Goal: Task Accomplishment & Management: Use online tool/utility

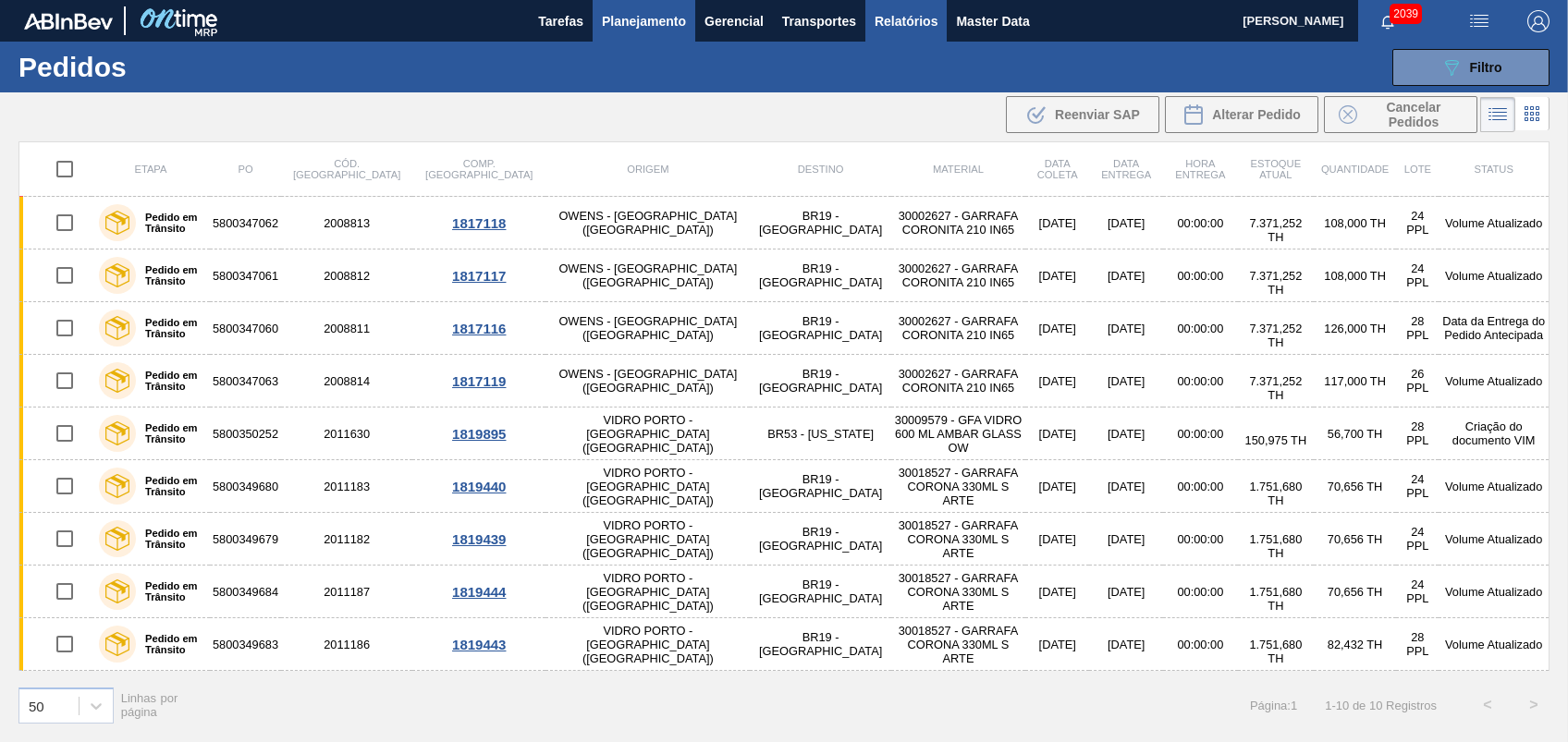
click at [867, 28] on button "Relatórios" at bounding box center [905, 21] width 81 height 42
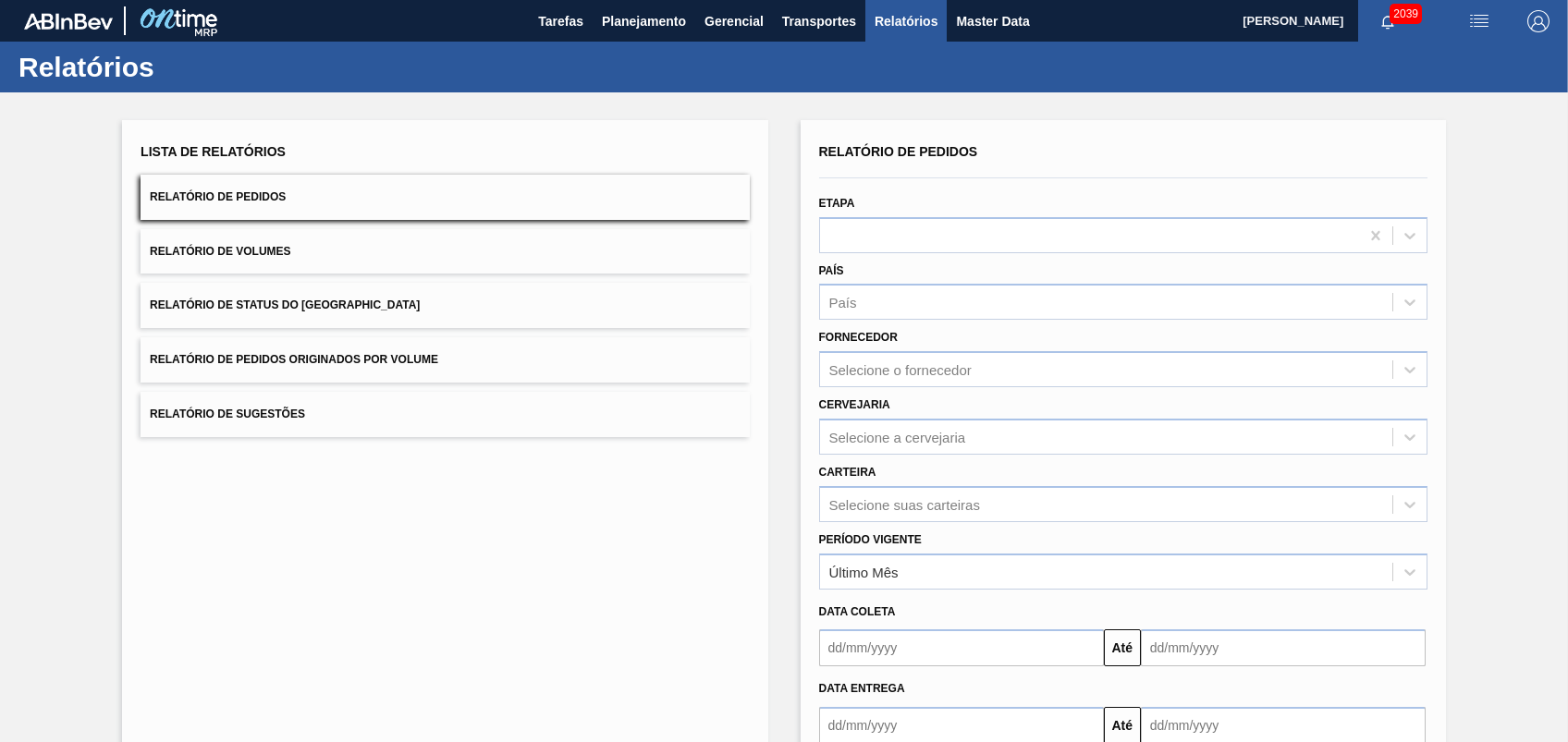
click at [411, 371] on button "Relatório de Pedidos Originados por Volume" at bounding box center [445, 360] width 609 height 46
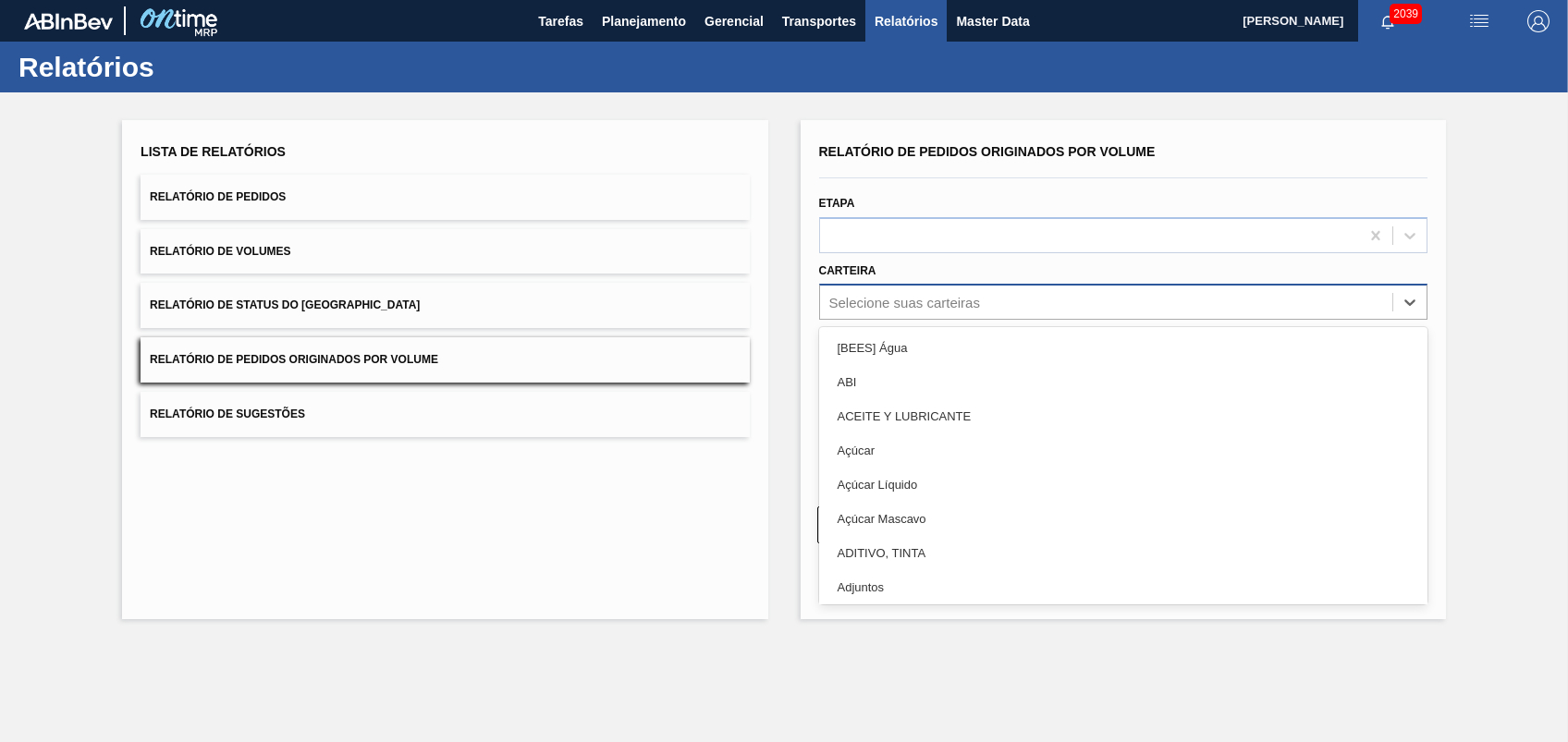
click at [1036, 296] on div "Selecione suas carteiras" at bounding box center [1107, 302] width 572 height 27
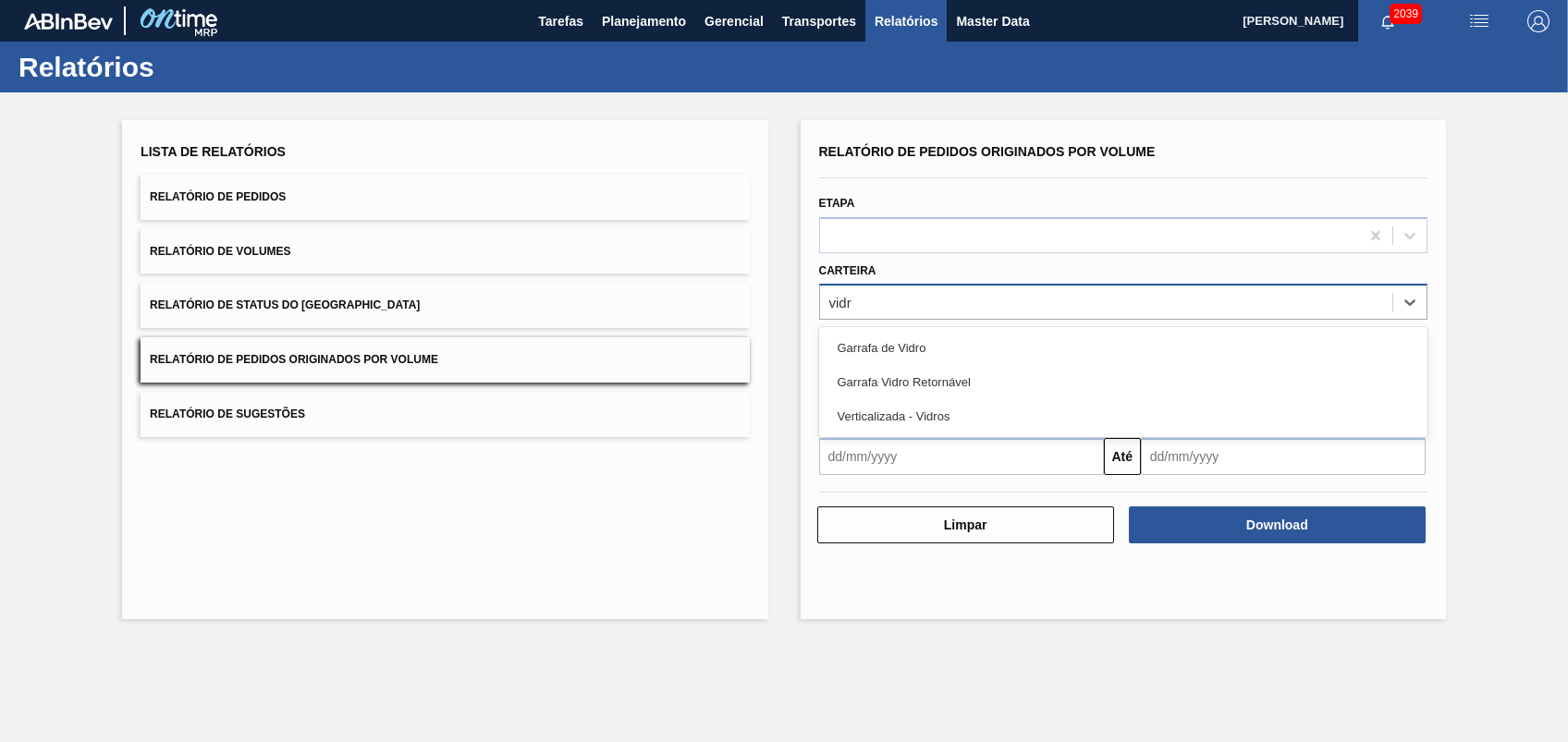
type input "vidro"
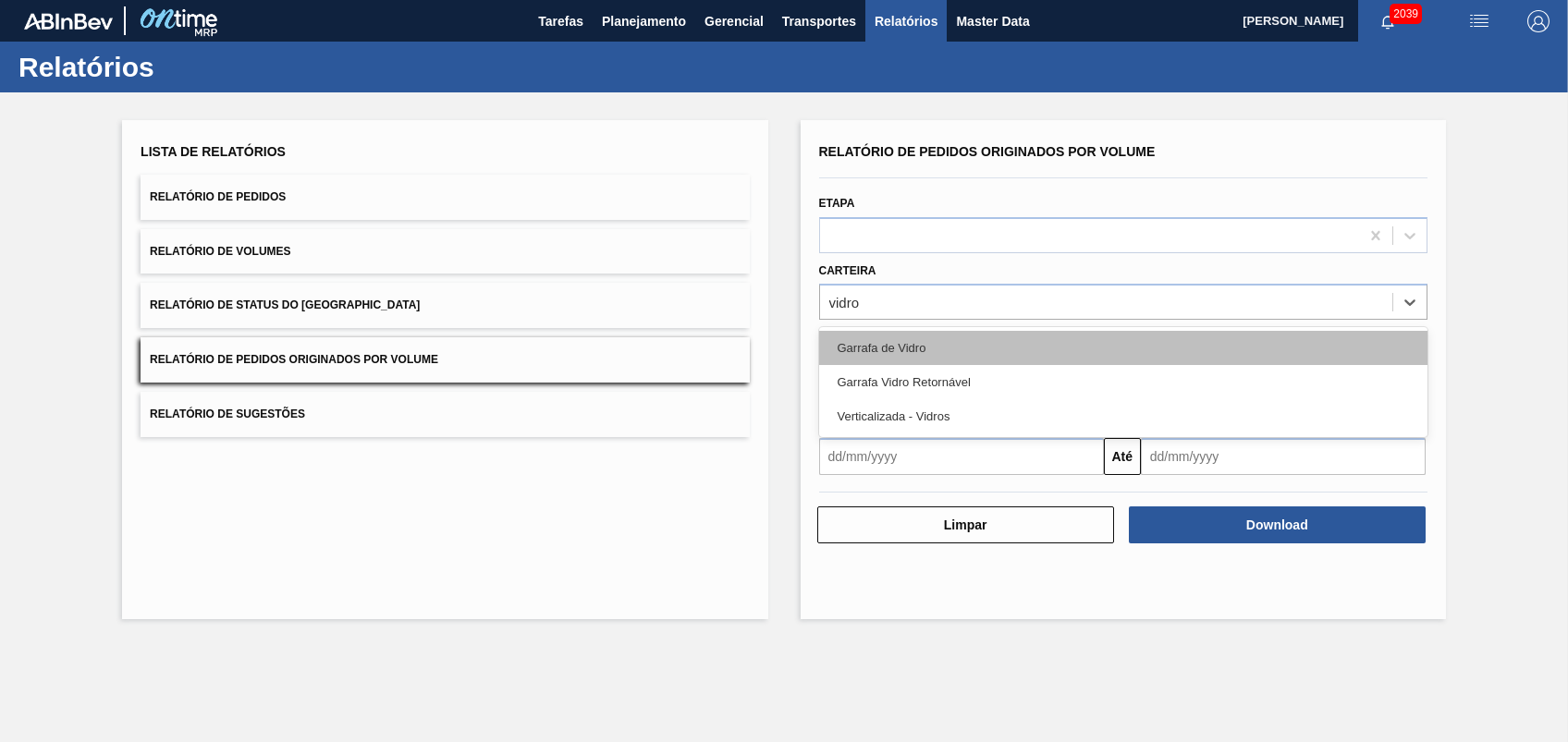
click at [902, 342] on div "Garrafa de Vidro" at bounding box center [1123, 348] width 609 height 34
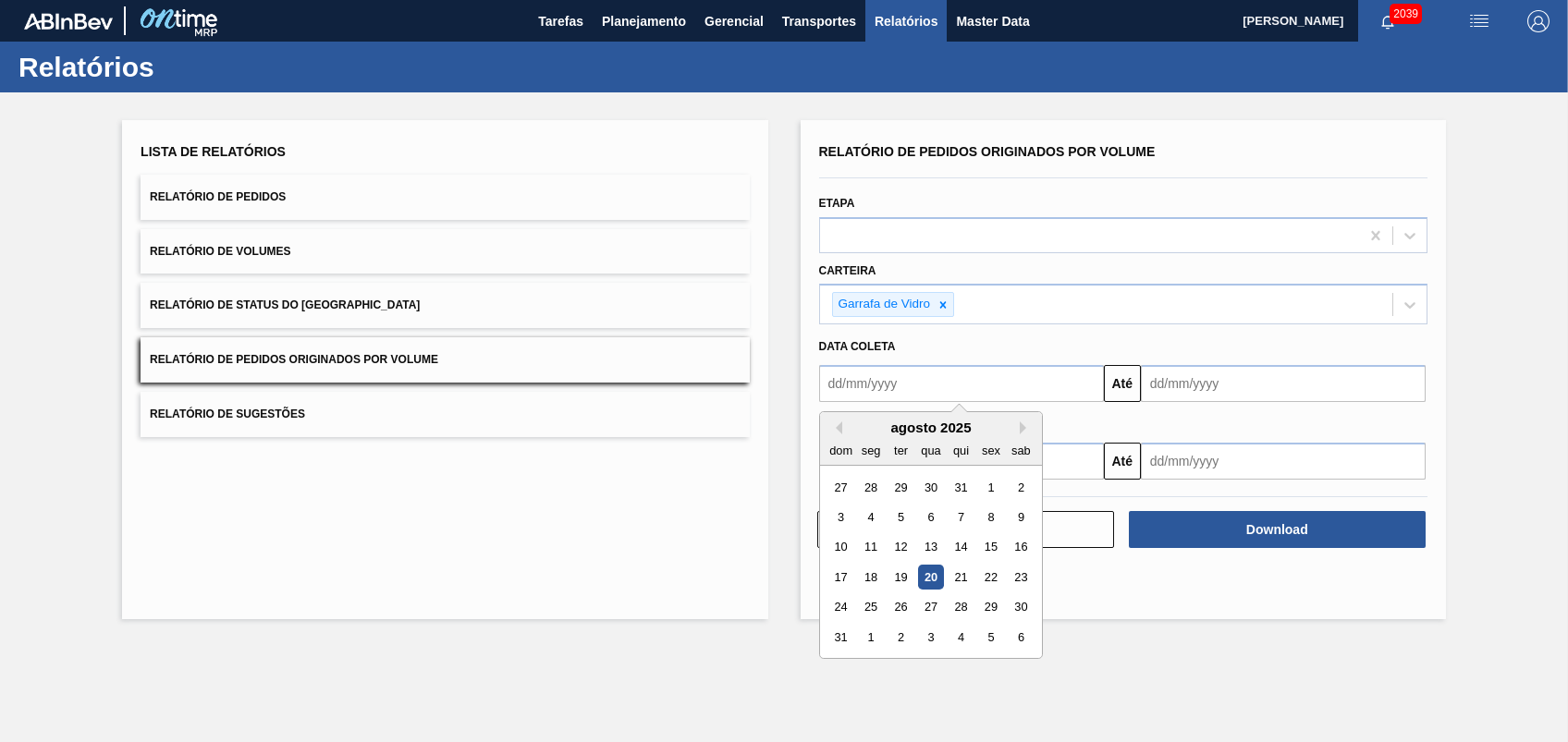
click at [887, 389] on input "text" at bounding box center [961, 384] width 284 height 37
click at [987, 490] on div "1" at bounding box center [990, 488] width 25 height 25
type input "[DATE]"
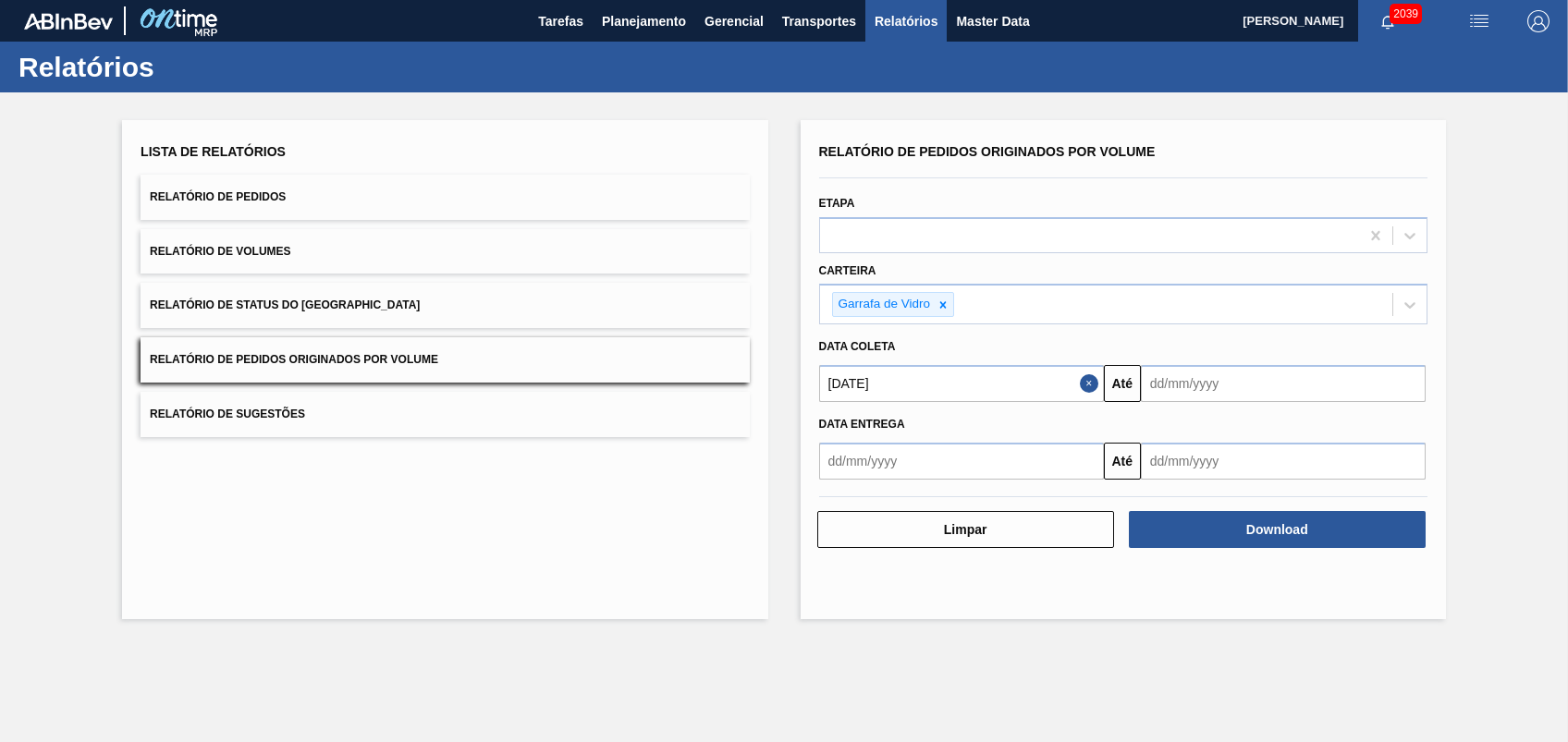
click at [1204, 386] on input "text" at bounding box center [1283, 384] width 284 height 37
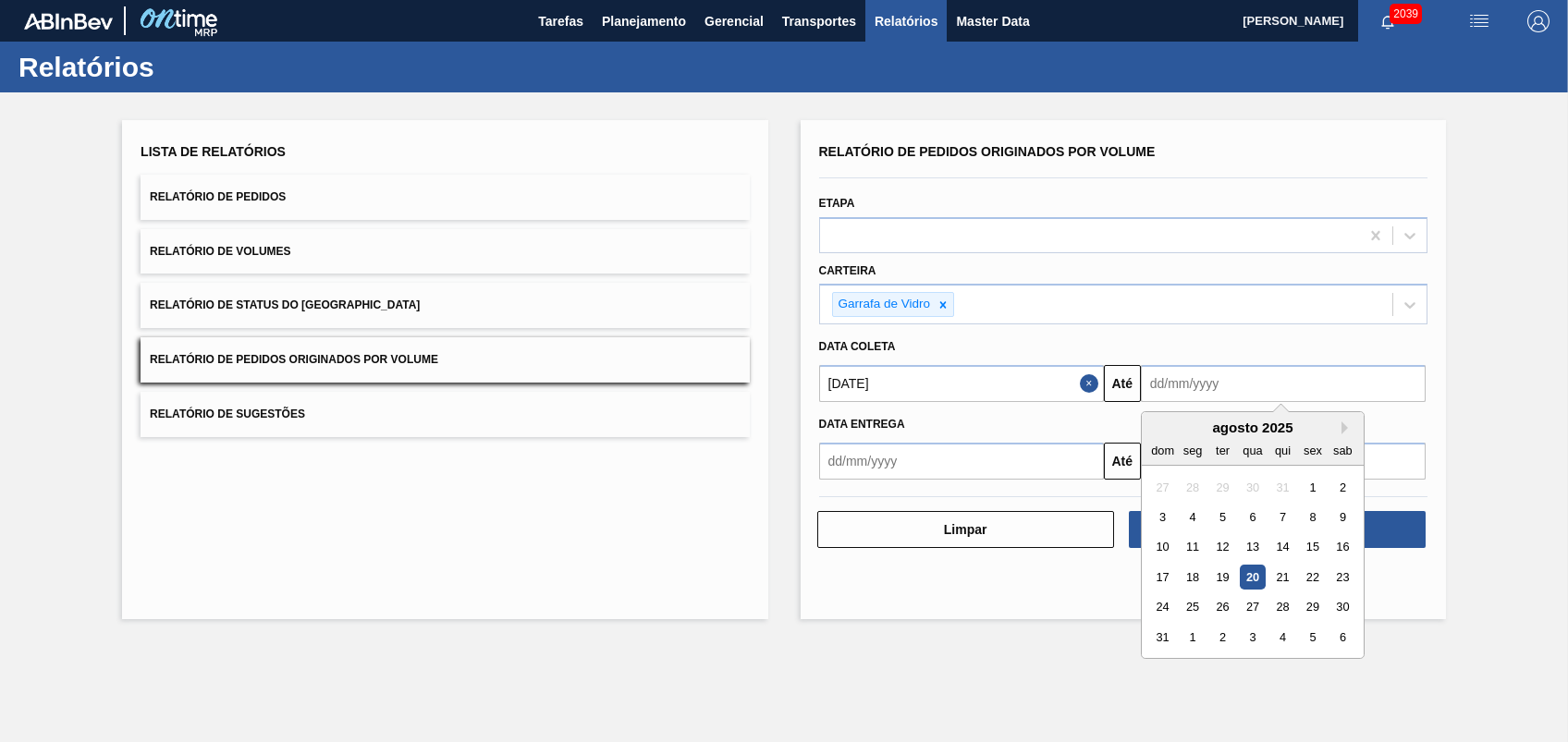
click at [1279, 570] on div "21" at bounding box center [1283, 577] width 25 height 25
type input "[DATE]"
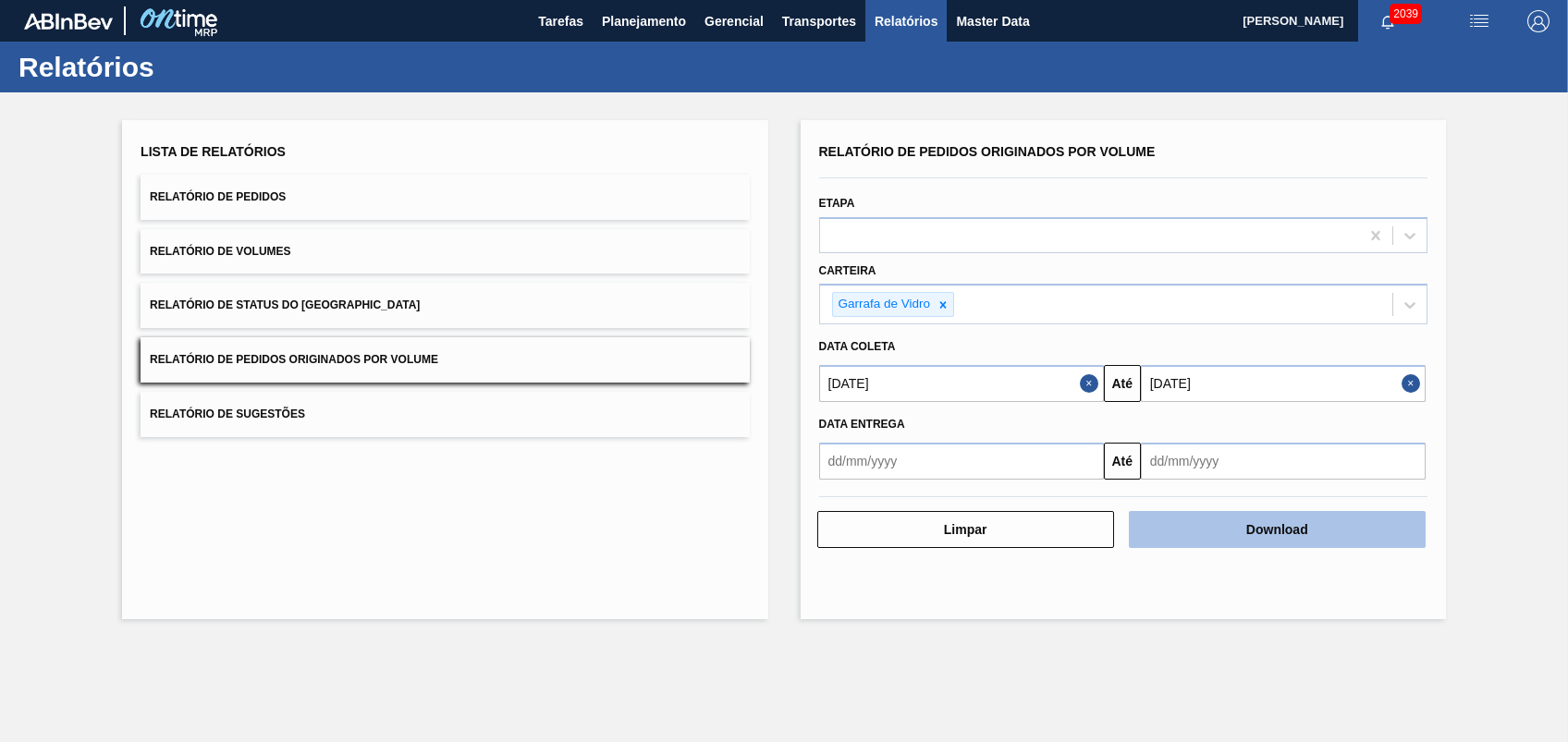
click at [1264, 531] on button "Download" at bounding box center [1277, 530] width 296 height 37
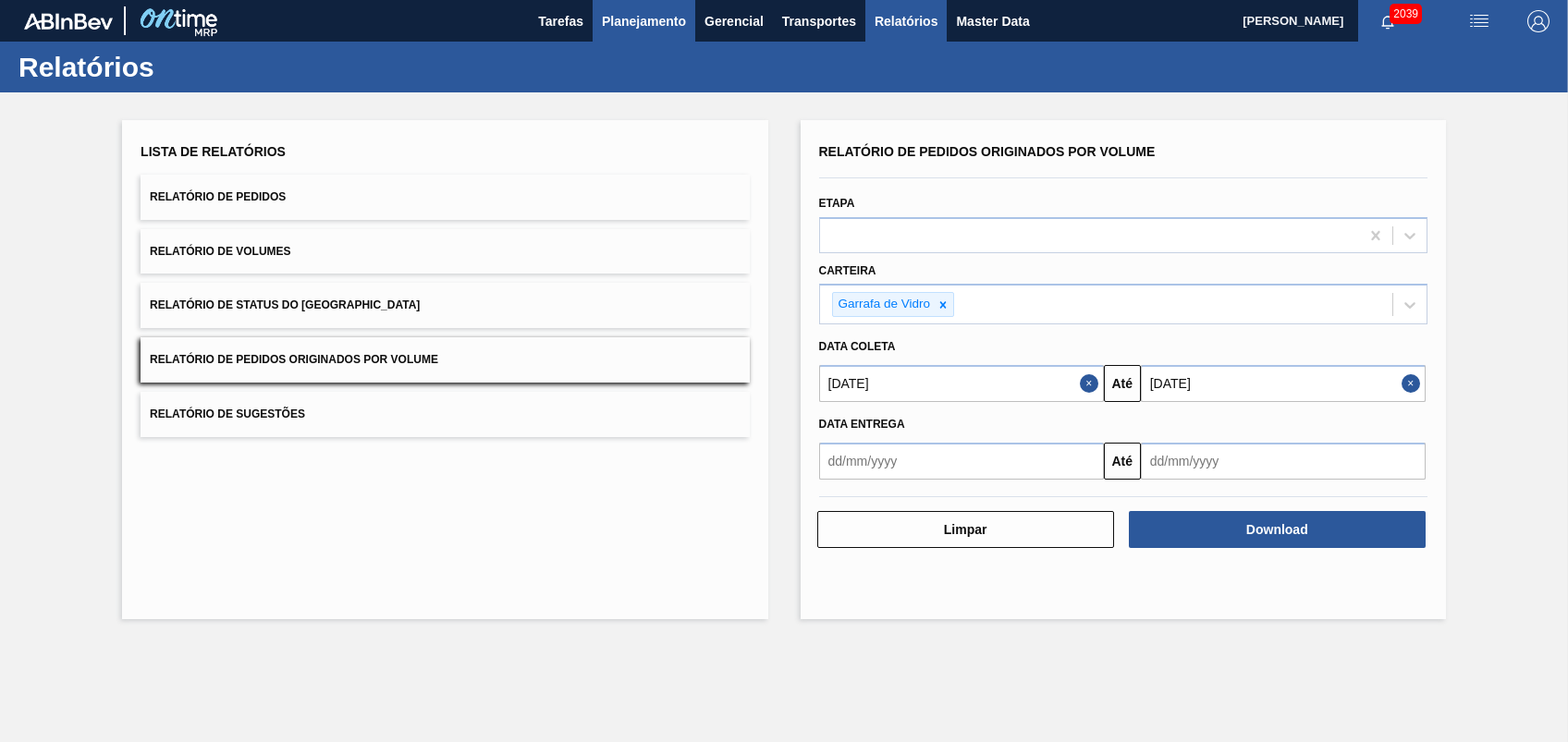
click at [658, 15] on span "Planejamento" at bounding box center [644, 21] width 84 height 22
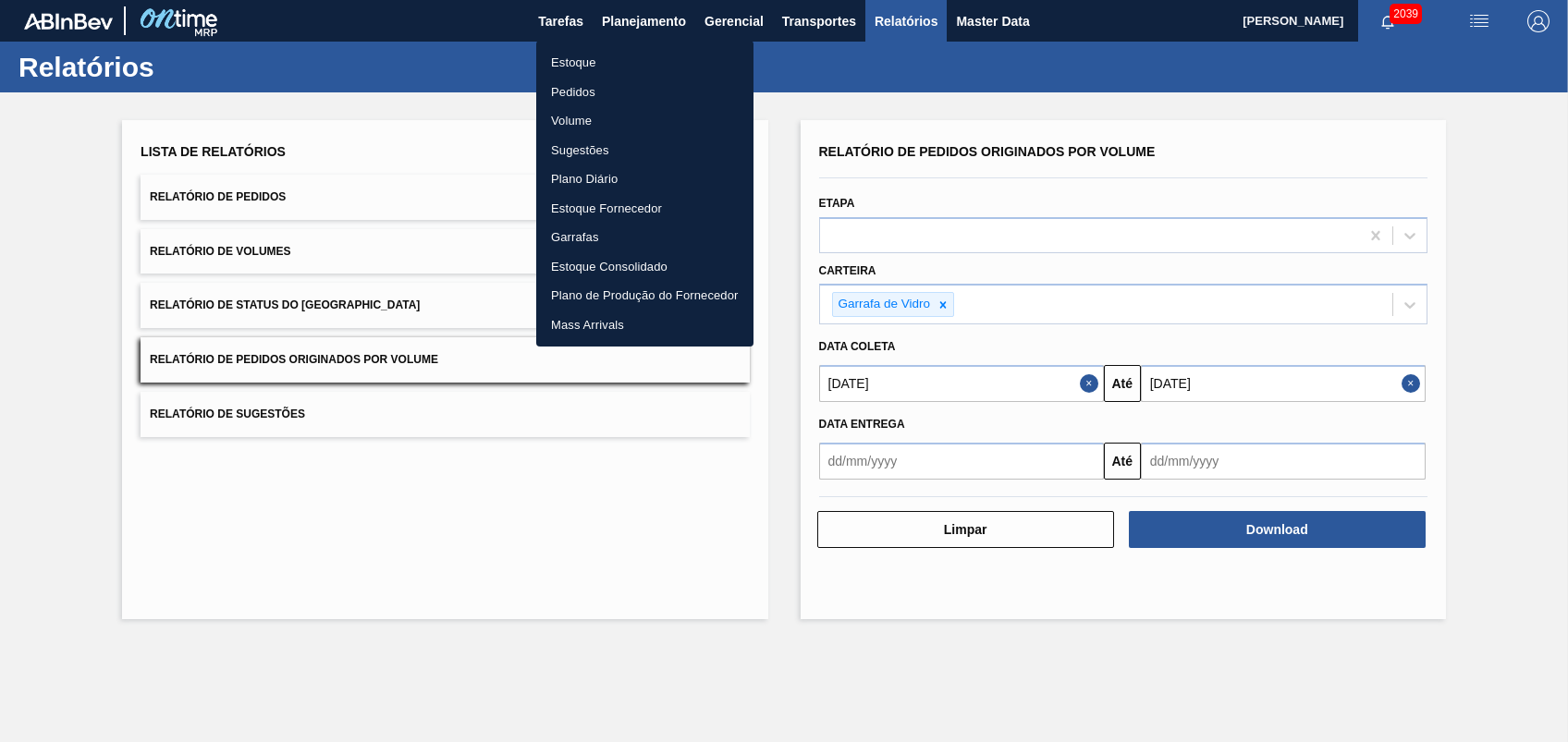
click at [596, 82] on li "Pedidos" at bounding box center [644, 92] width 217 height 30
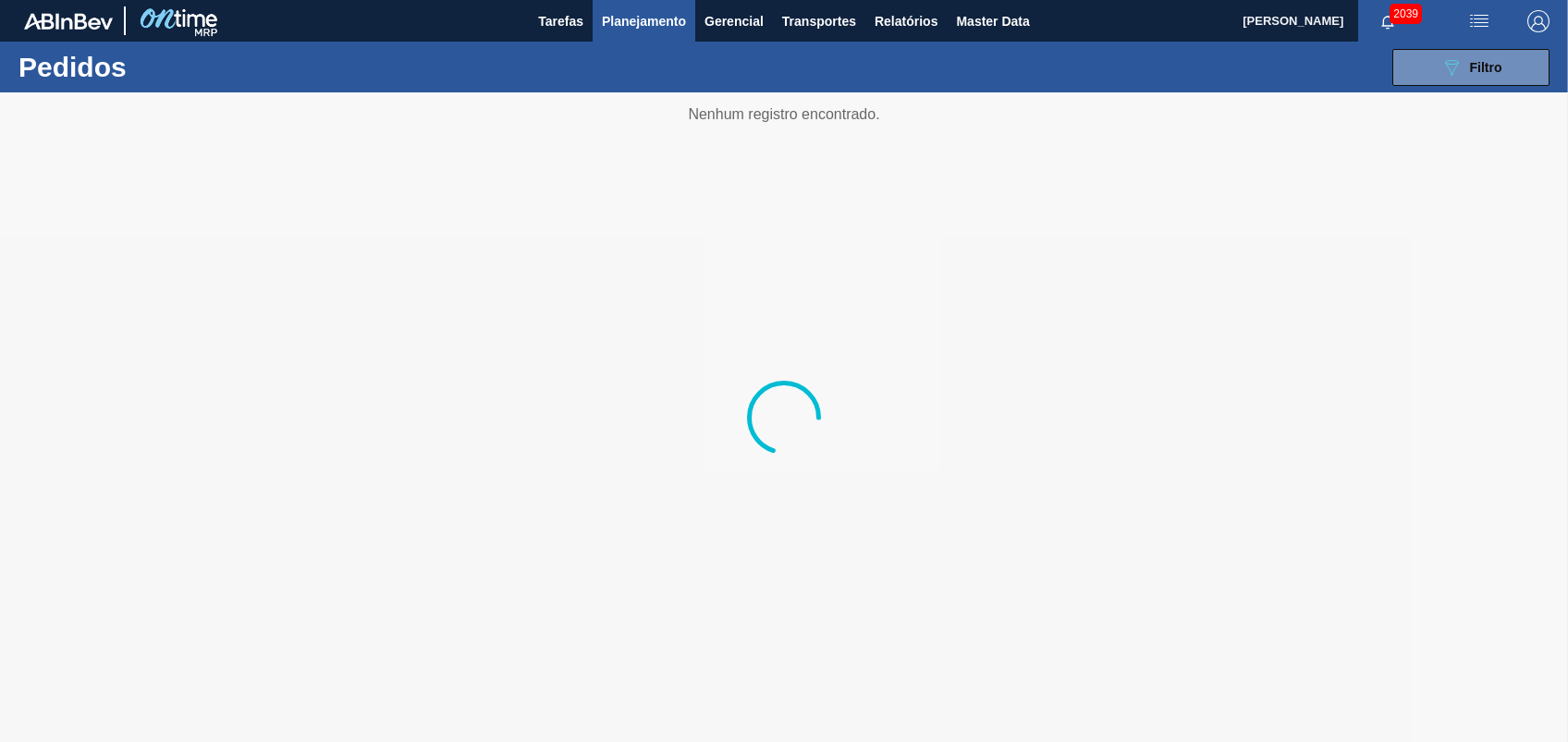
click at [1453, 45] on div "089F7B8B-B2A5-4AFE-B5C0-19BA573D28AC Filtro Código Pedido Portal Códido PO SAP …" at bounding box center [924, 68] width 1270 height 56
click at [1456, 71] on icon "089F7B8B-B2A5-4AFE-B5C0-19BA573D28AC" at bounding box center [1451, 68] width 22 height 22
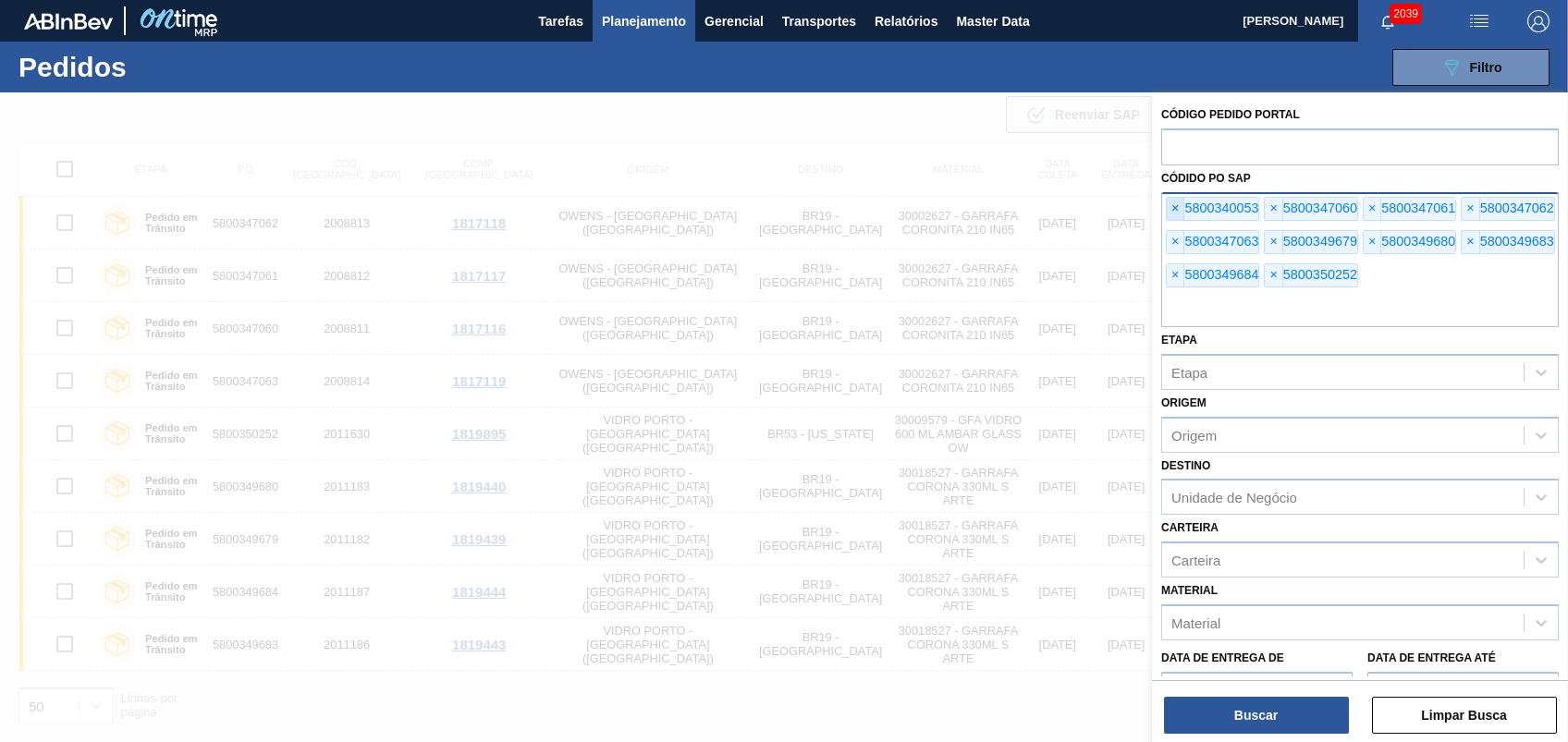
click at [1181, 209] on span "×" at bounding box center [1176, 209] width 18 height 22
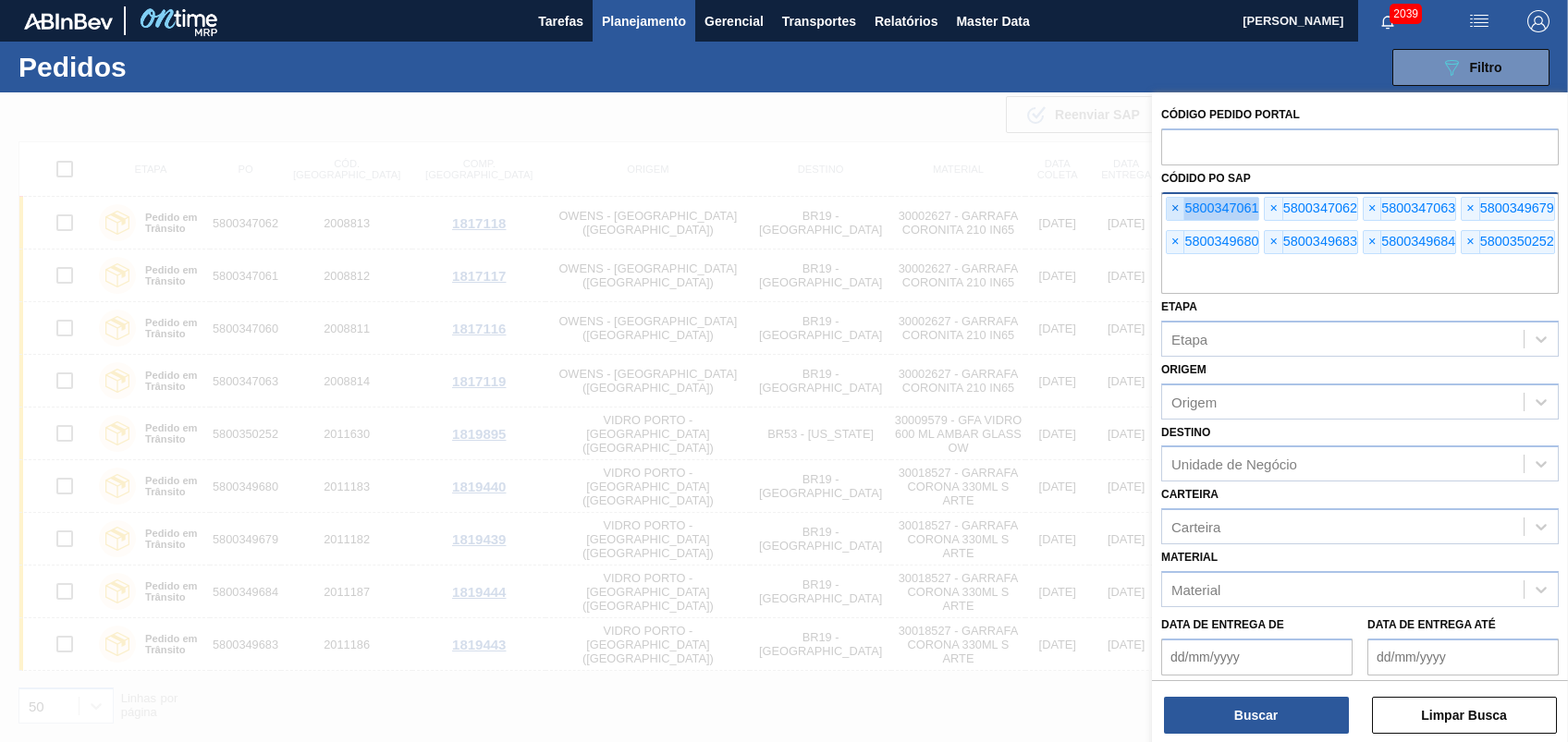
click at [1181, 209] on span "×" at bounding box center [1176, 209] width 18 height 22
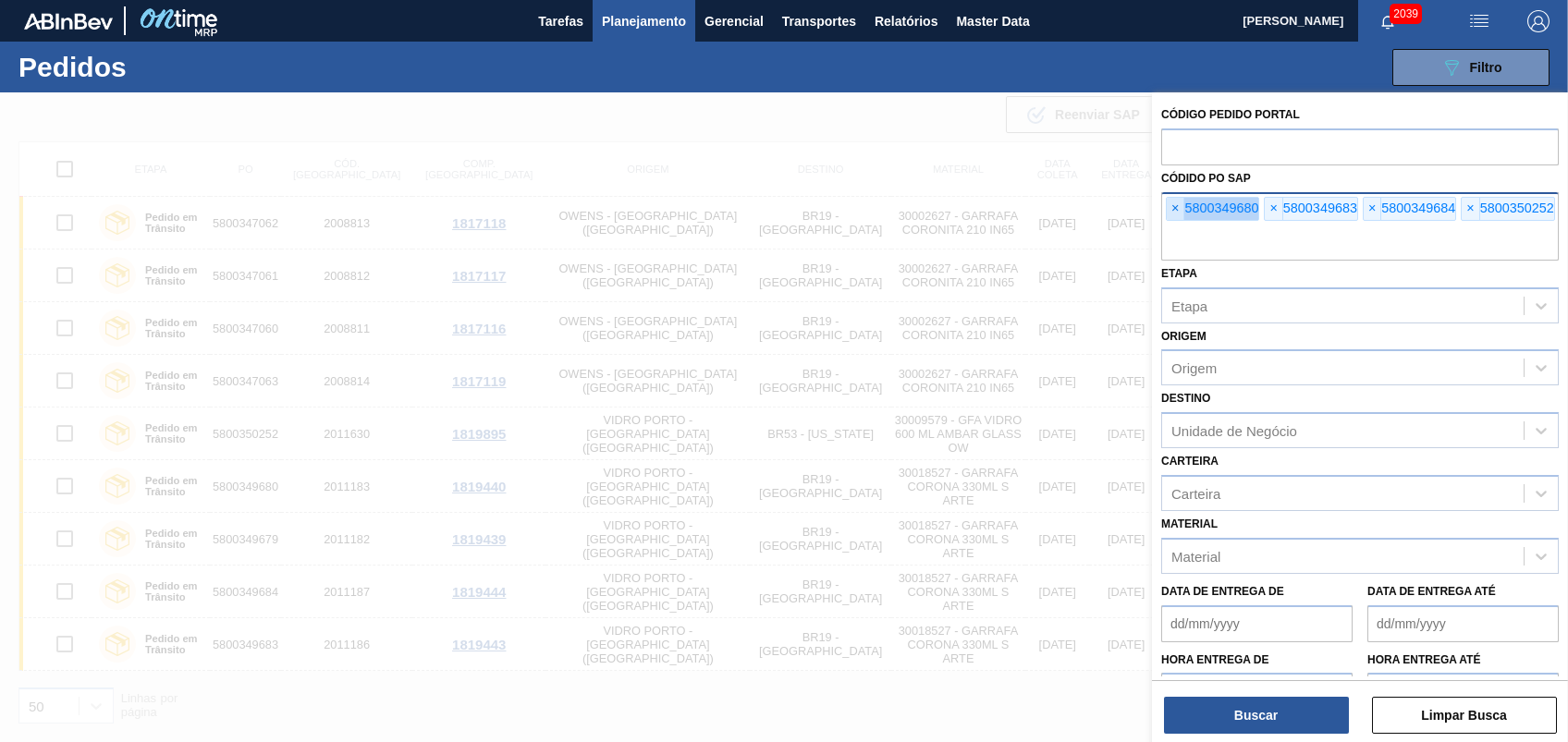
click at [1181, 209] on span "×" at bounding box center [1176, 209] width 18 height 22
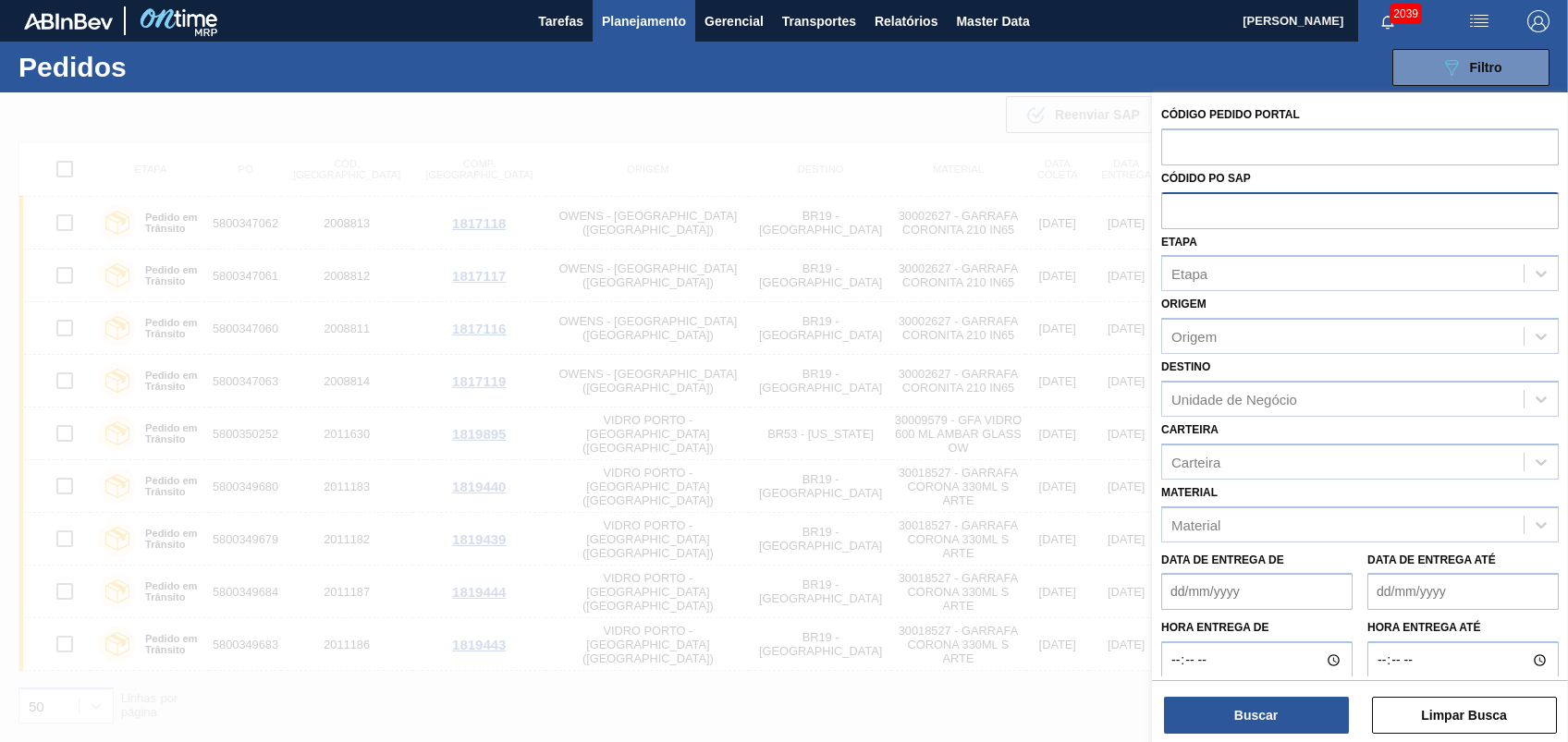
paste input "5800345035"
type input "5800345035"
click at [1254, 704] on button "Buscar" at bounding box center [1257, 716] width 185 height 37
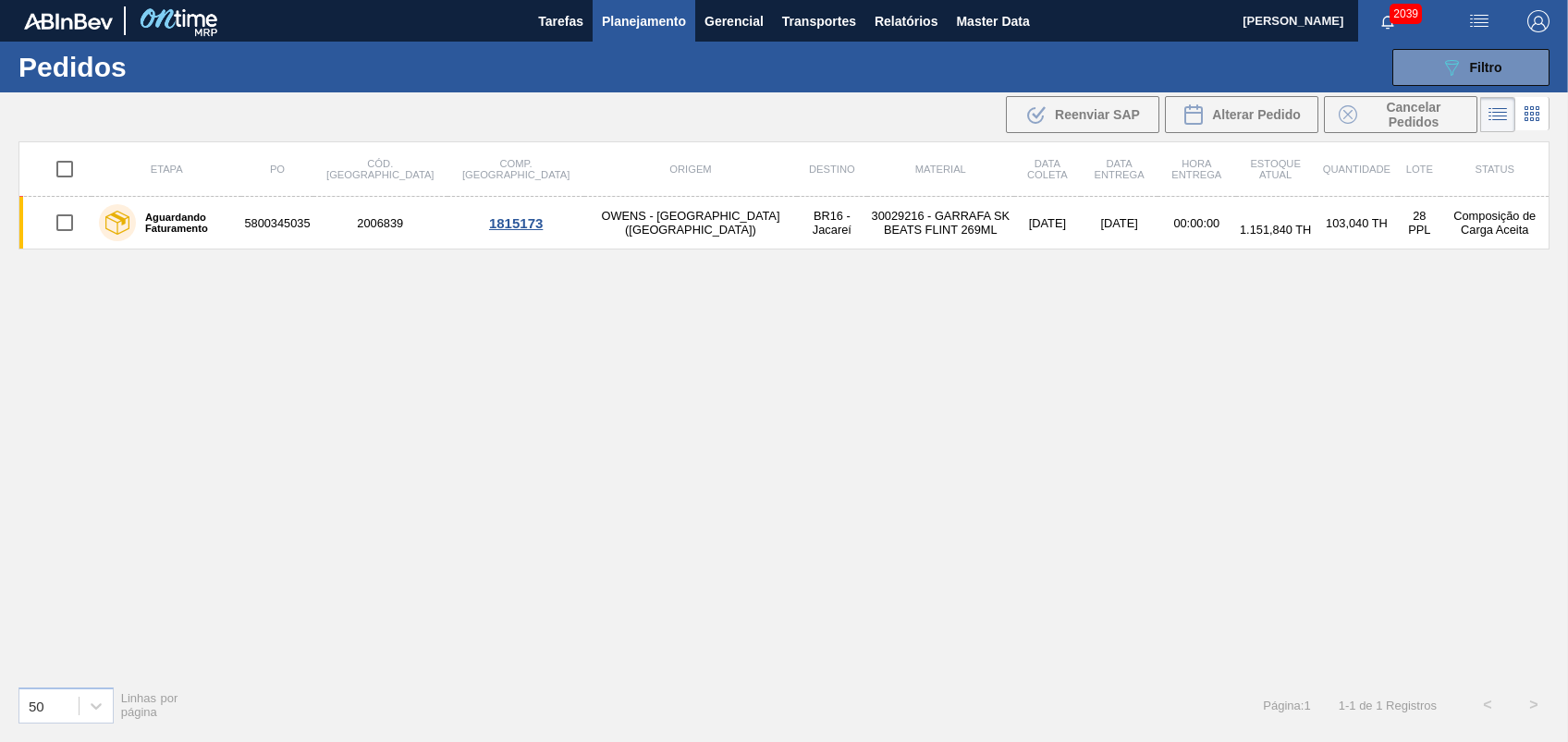
click at [1236, 199] on td "1.151,840 TH" at bounding box center [1275, 223] width 79 height 53
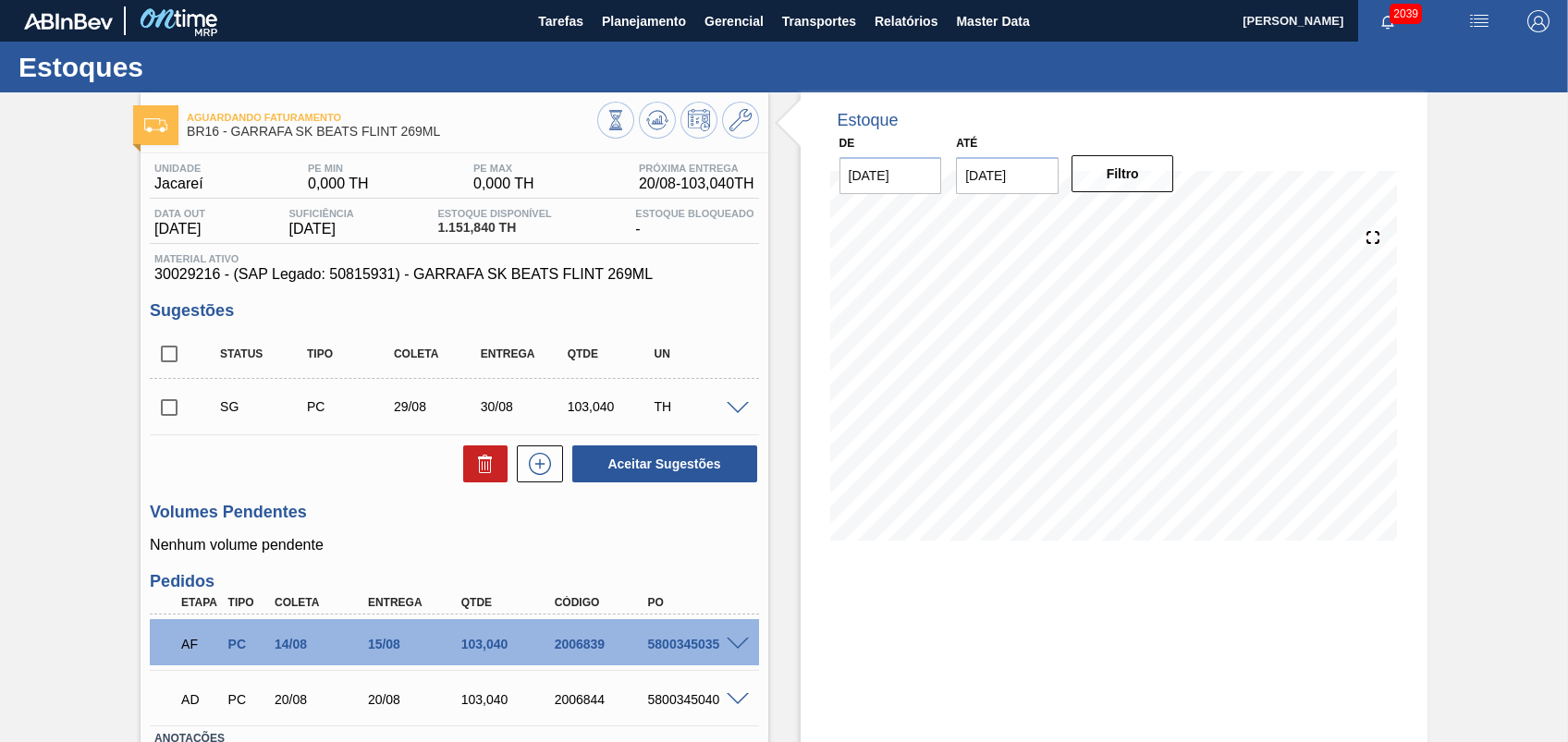
scroll to position [136, 0]
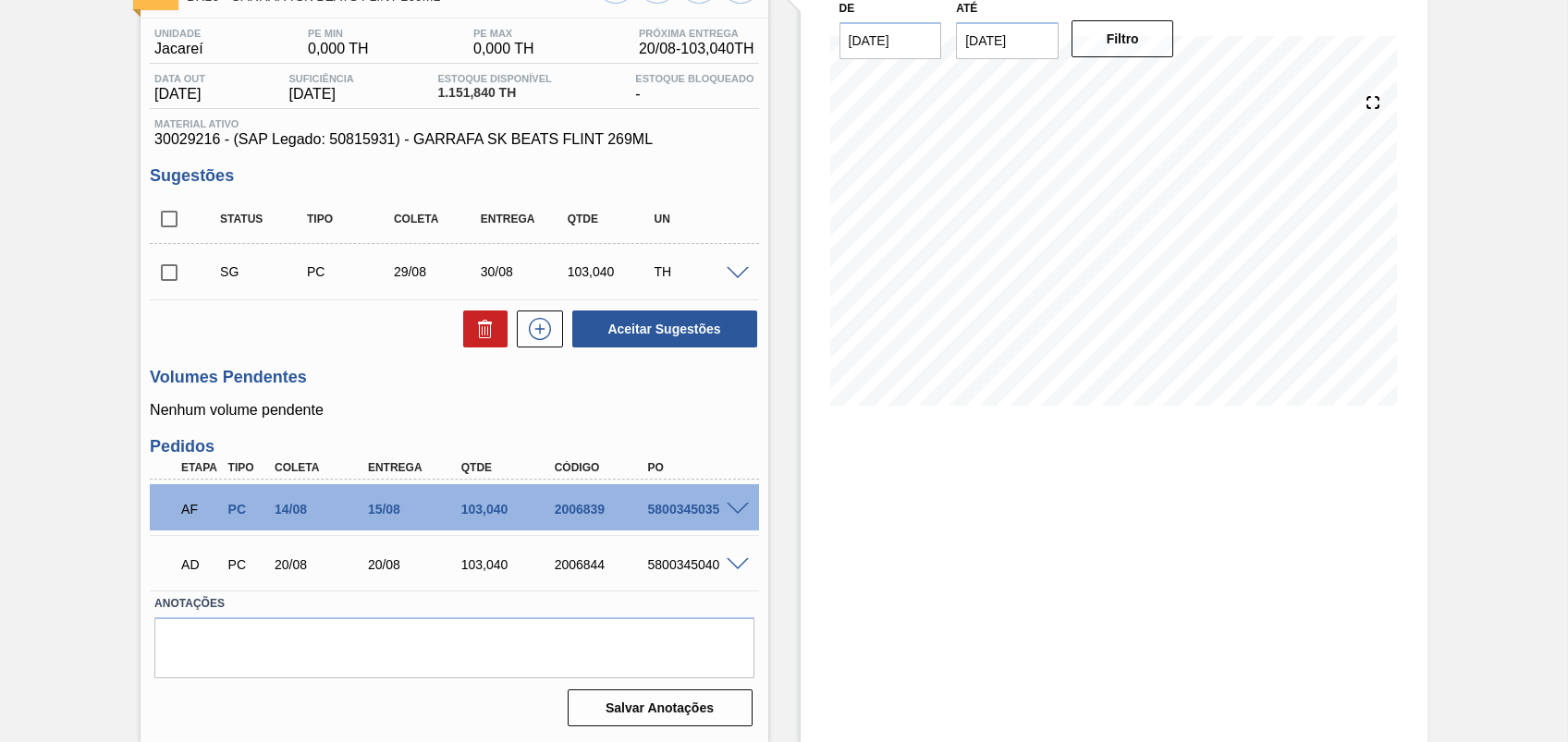
click at [741, 502] on div at bounding box center [741, 508] width 37 height 14
click at [739, 505] on span at bounding box center [738, 510] width 22 height 14
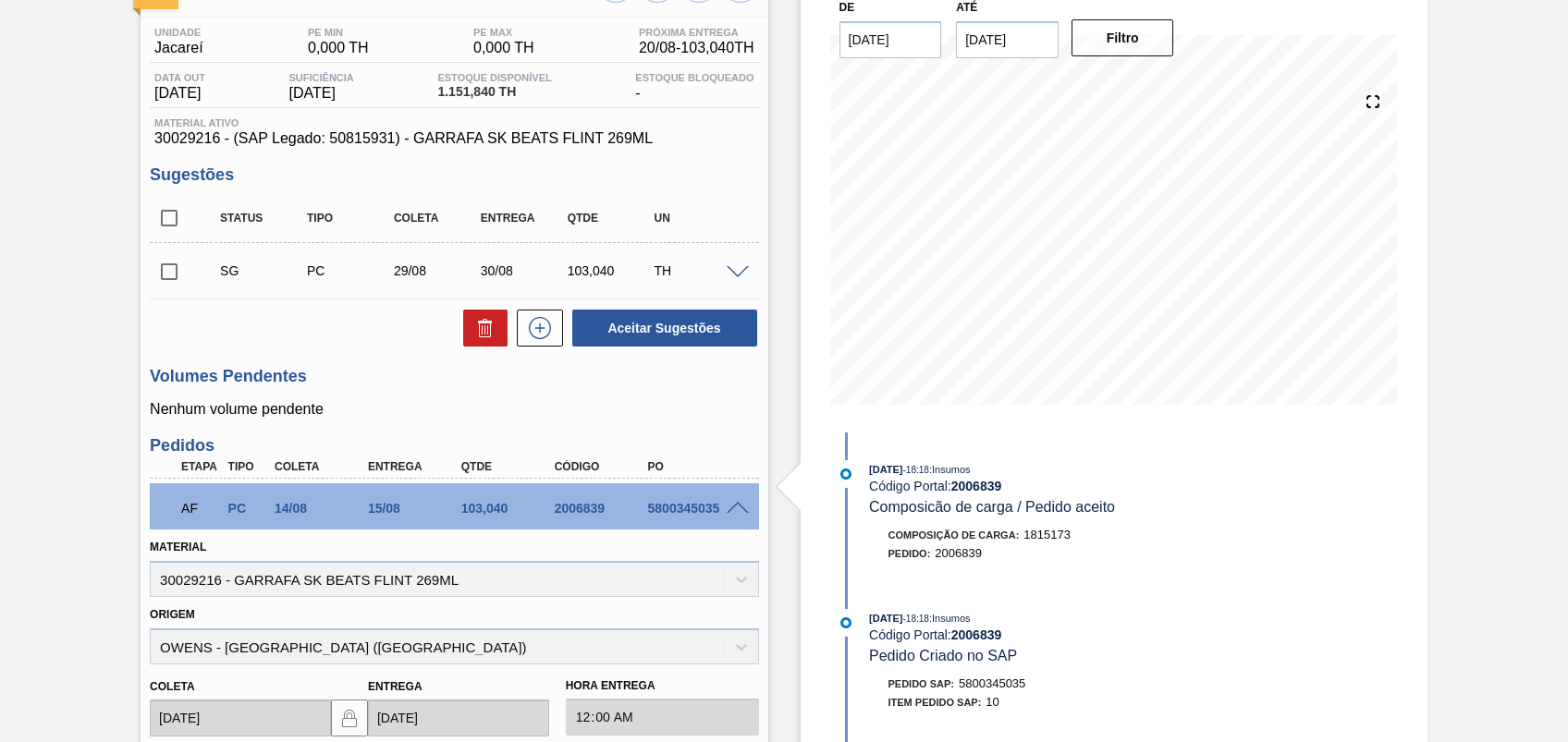
scroll to position [506, 0]
